Goal: Transaction & Acquisition: Purchase product/service

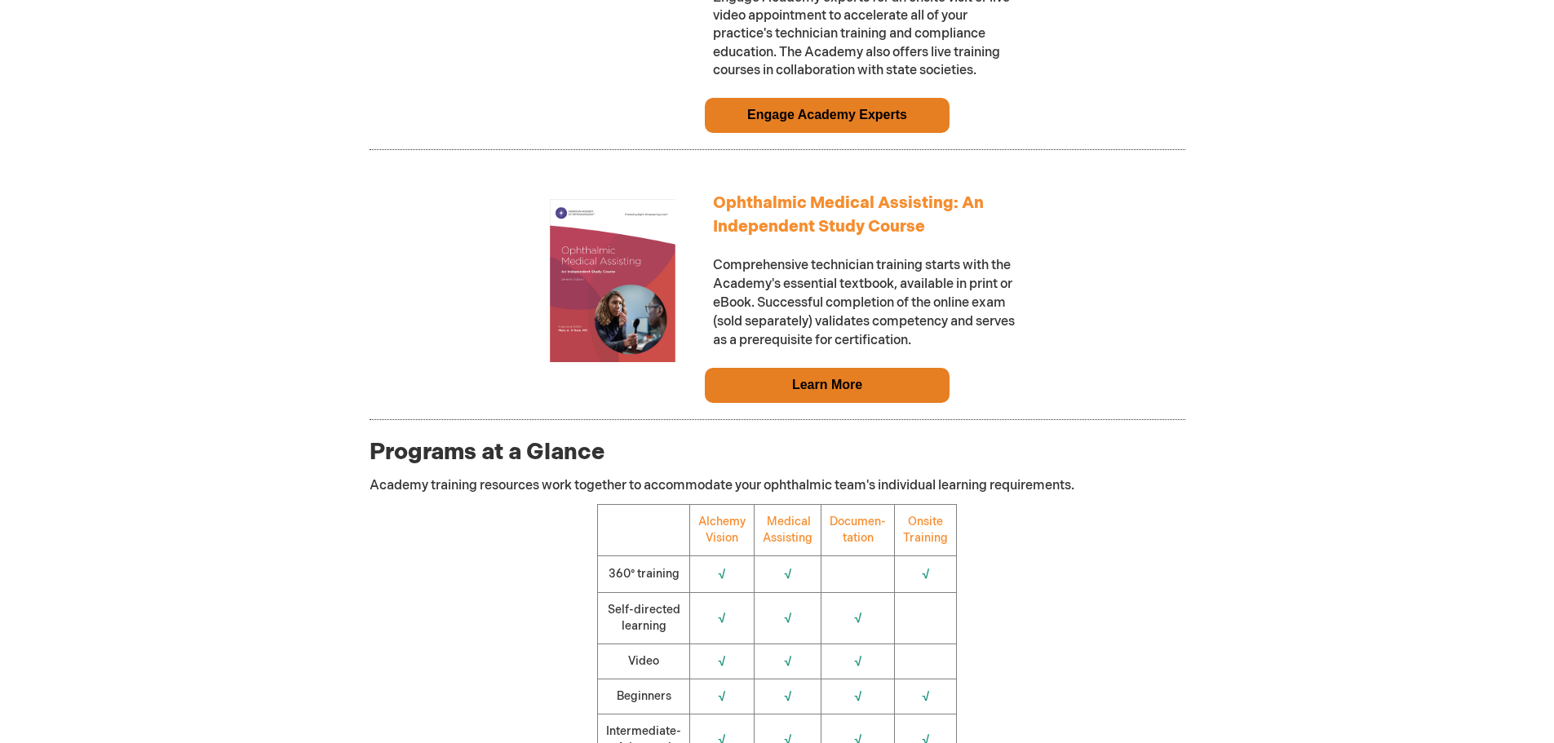
scroll to position [1550, 0]
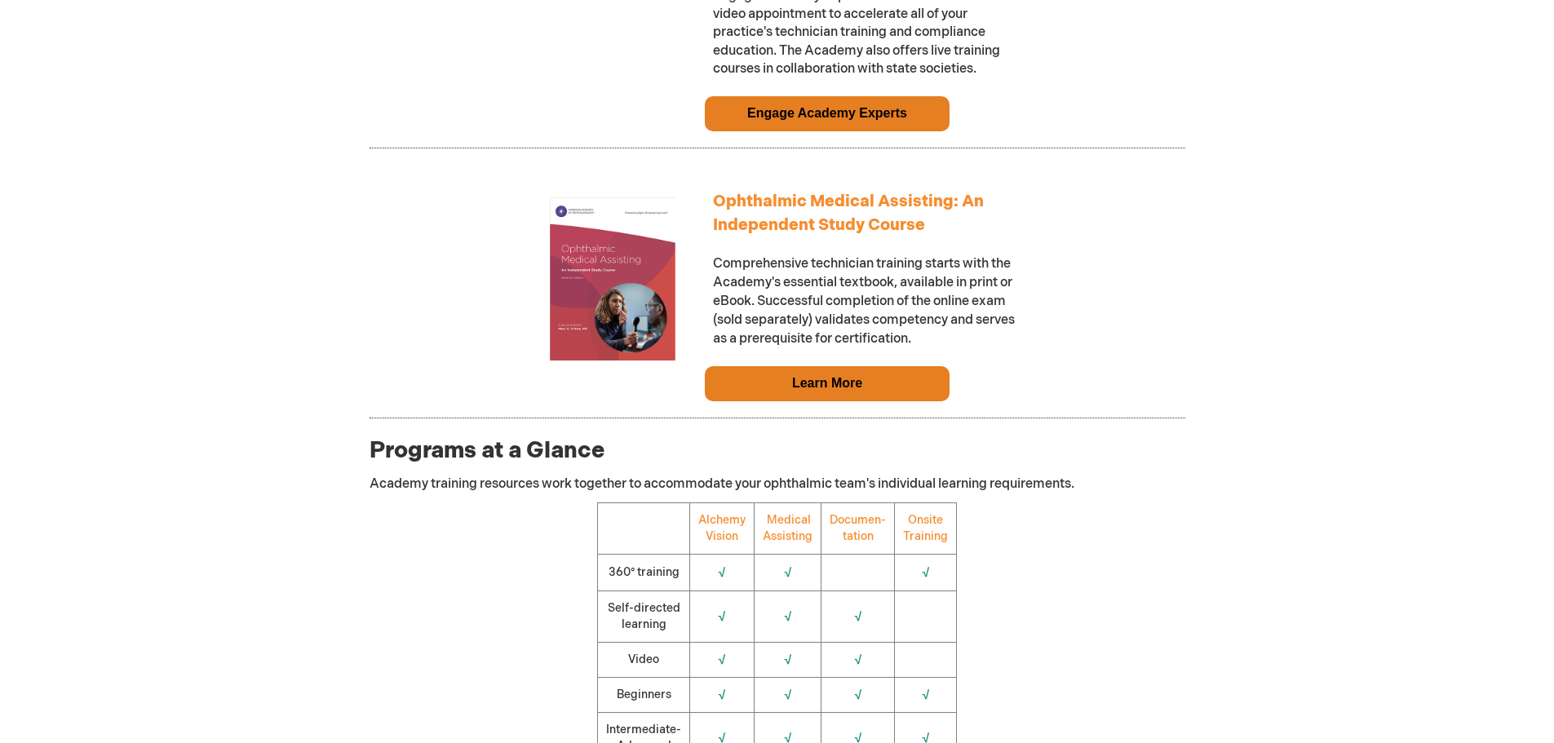
click at [806, 390] on link "Learn More" at bounding box center [827, 383] width 70 height 14
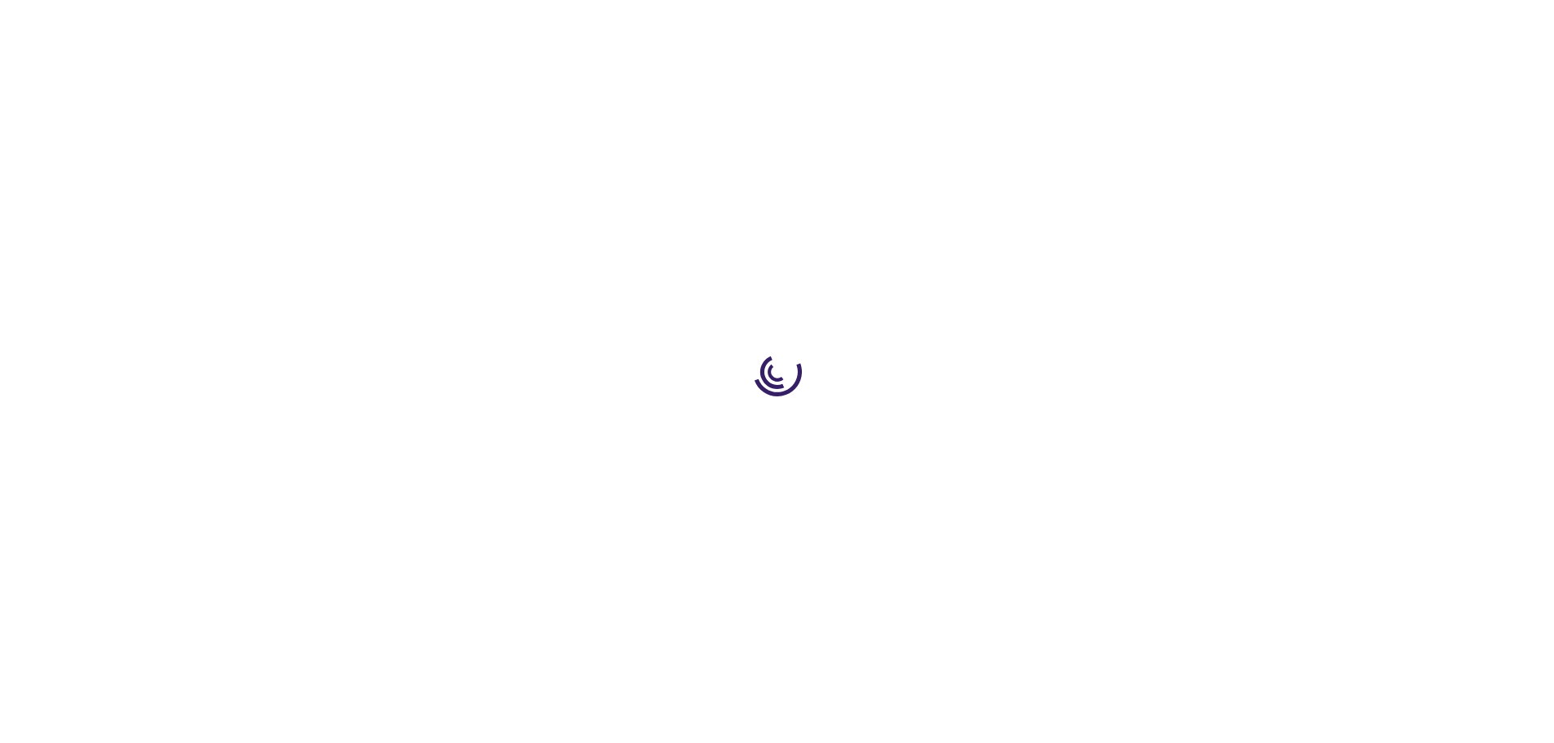
type input "0"
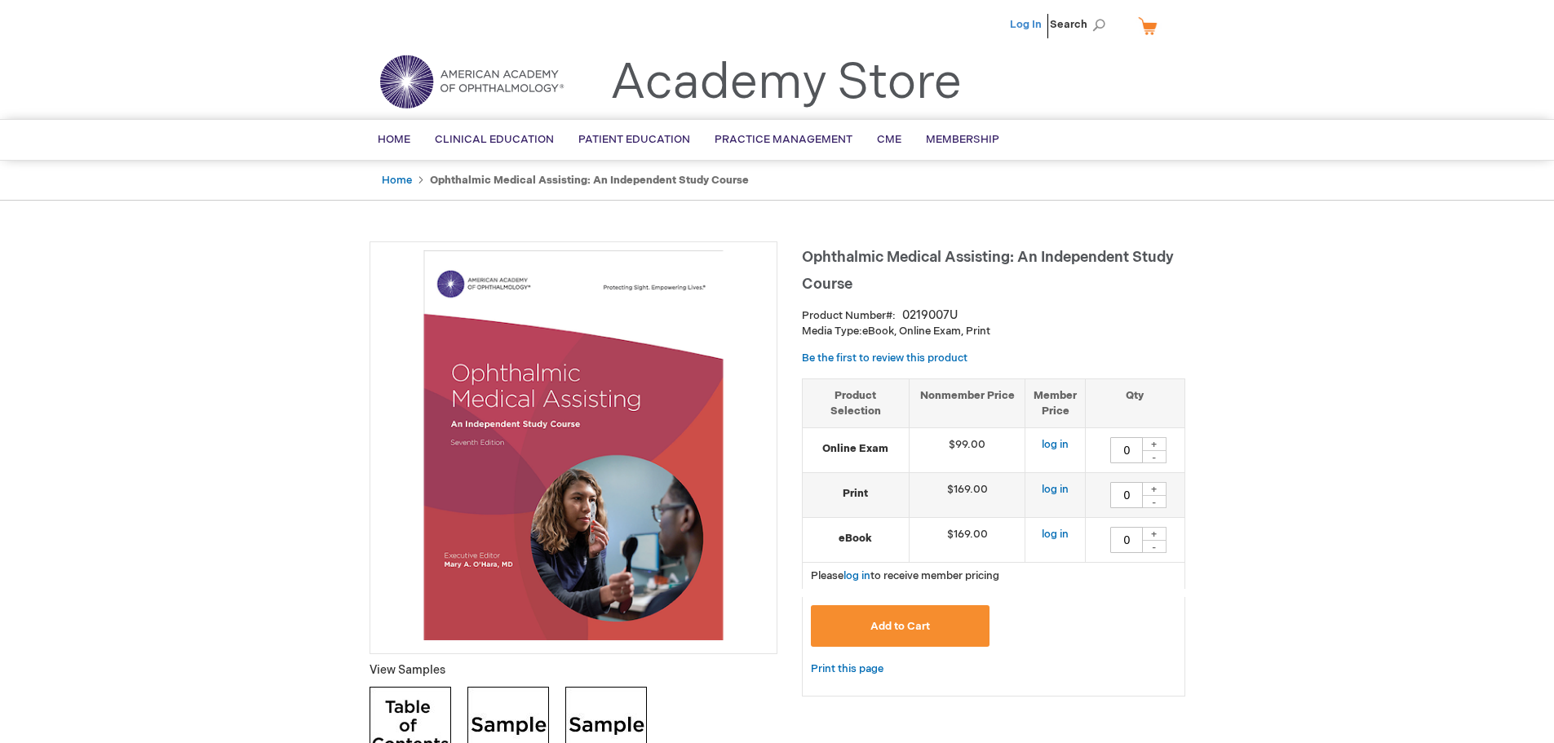
click at [1026, 23] on link "Log In" at bounding box center [1026, 24] width 32 height 13
